Goal: Information Seeking & Learning: Learn about a topic

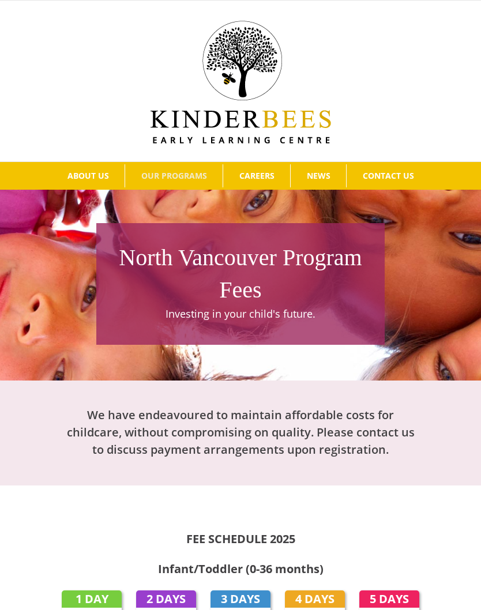
click at [131, 198] on span "Our Philosophy" at bounding box center [100, 197] width 74 height 11
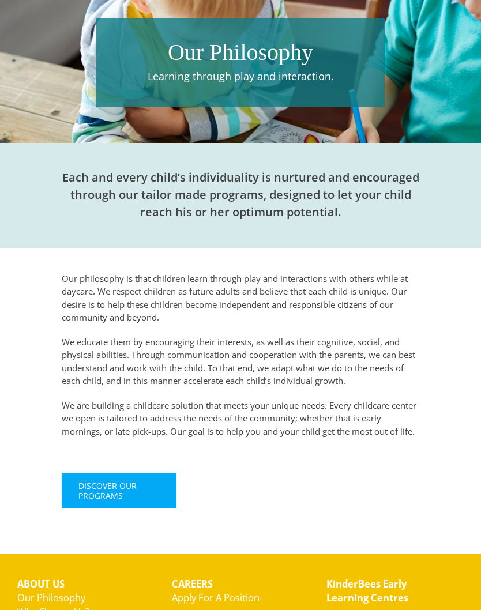
scroll to position [228, 0]
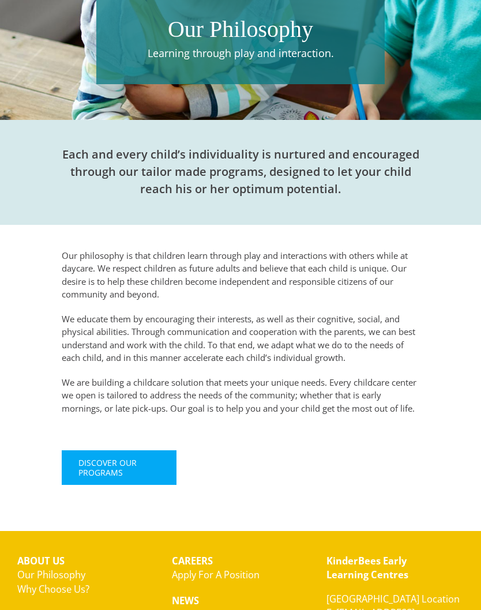
click at [150, 464] on span "Discover Our Programs" at bounding box center [118, 468] width 81 height 20
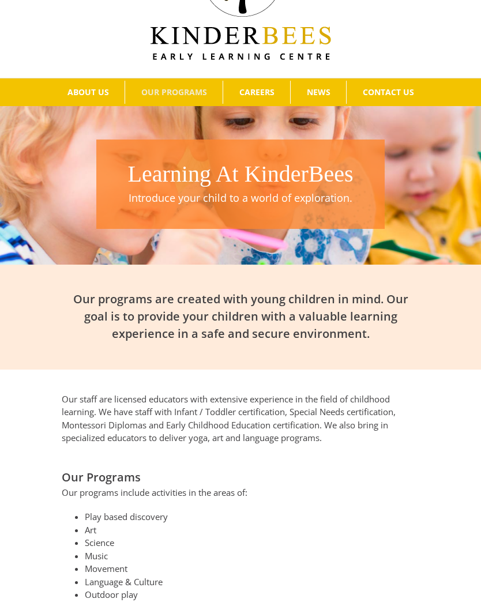
scroll to position [68, 0]
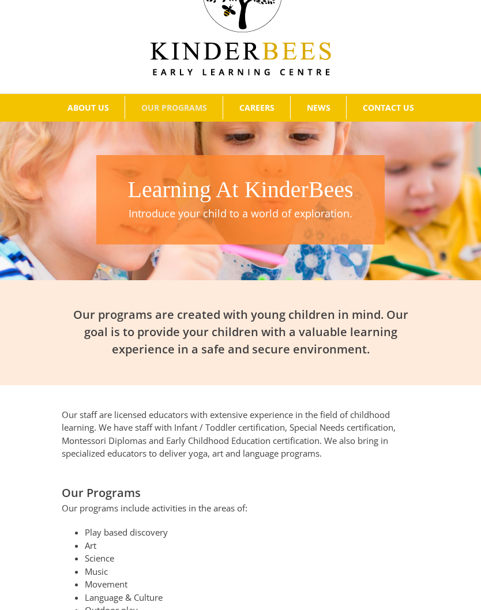
click at [322, 104] on span "NEWS" at bounding box center [319, 108] width 24 height 8
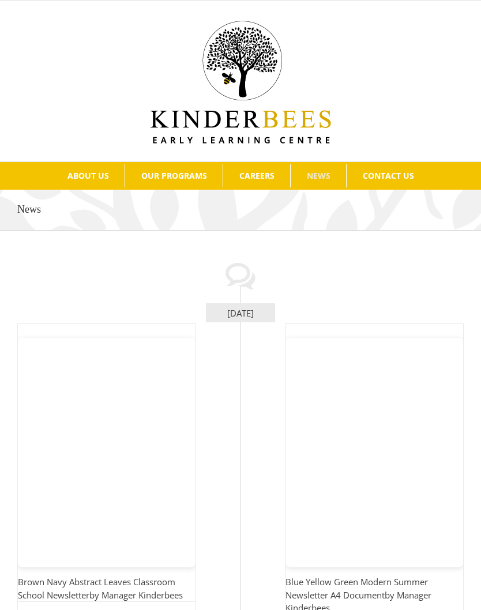
click at [137, 219] on span "Why Choose Us?" at bounding box center [102, 218] width 78 height 11
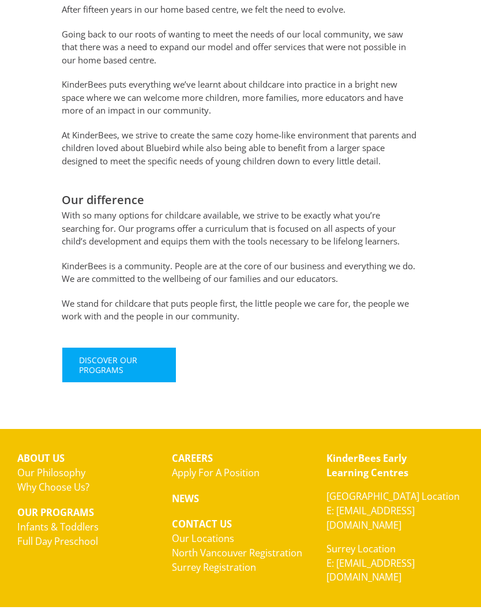
scroll to position [681, 0]
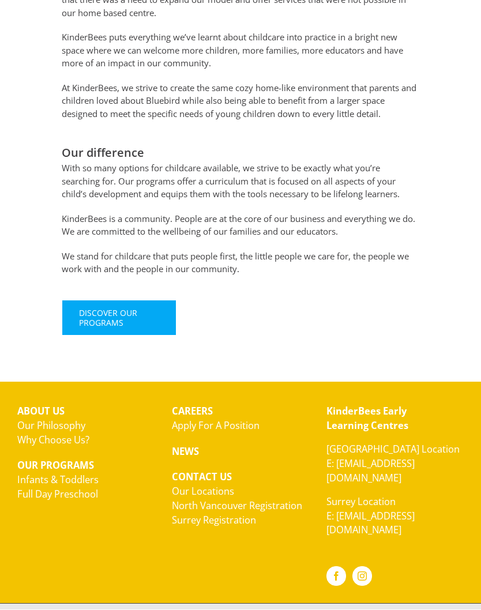
click at [221, 487] on link "Our Locations" at bounding box center [203, 491] width 62 height 13
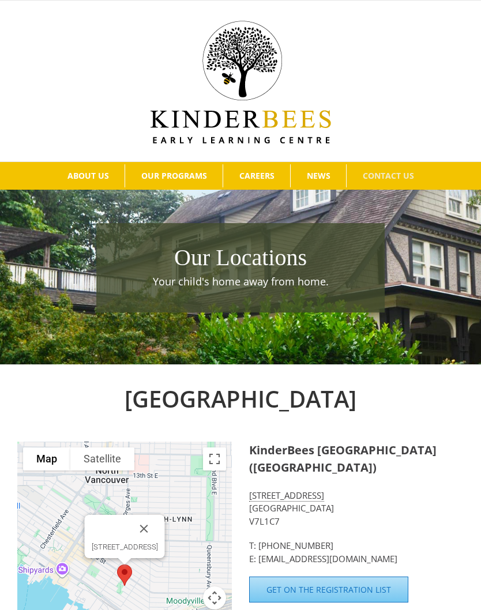
click at [215, 284] on span "Surrey Program Fees" at bounding box center [184, 280] width 95 height 11
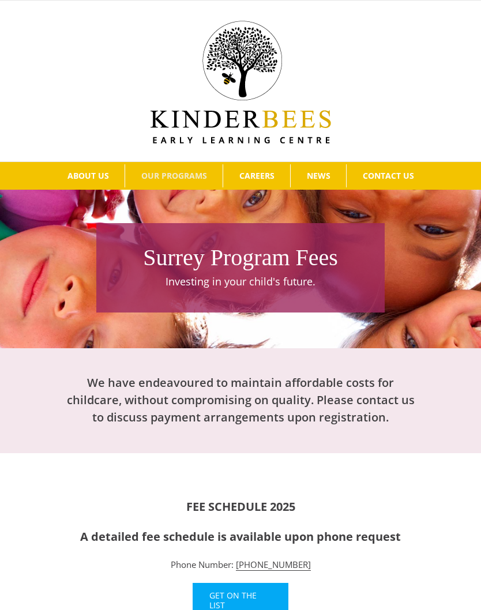
click at [407, 499] on h2 "FEE SCHEDULE 2025" at bounding box center [240, 506] width 357 height 17
click at [327, 172] on span "NEWS" at bounding box center [319, 176] width 24 height 8
